Goal: Navigation & Orientation: Go to known website

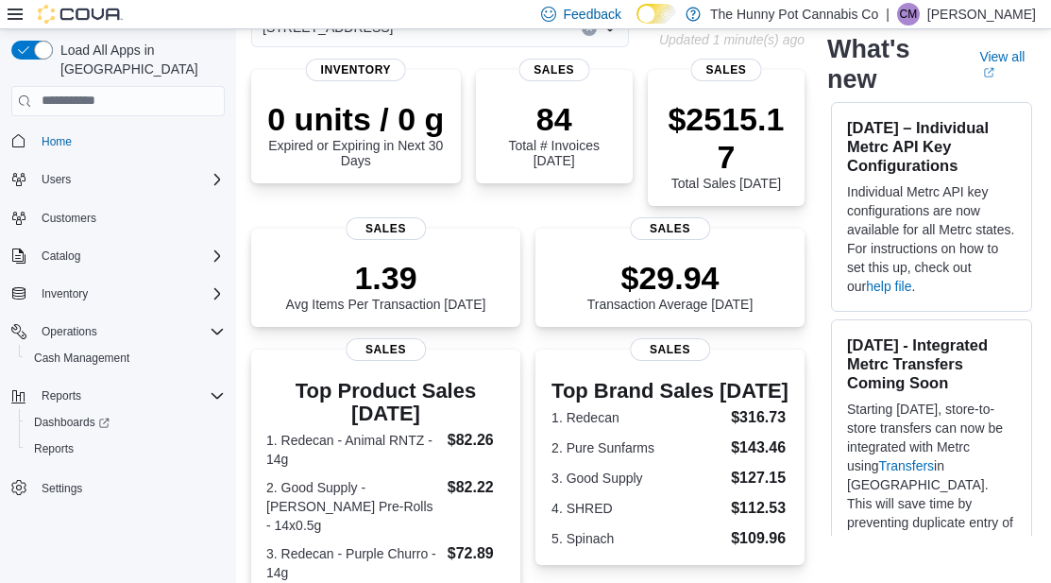
scroll to position [110, 0]
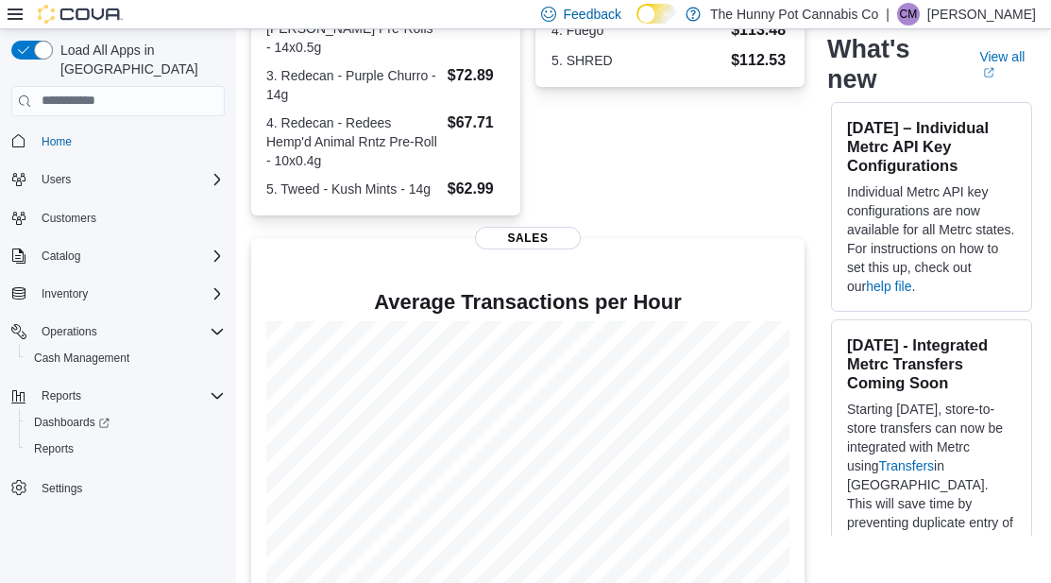
scroll to position [604, 0]
